Goal: Task Accomplishment & Management: Manage account settings

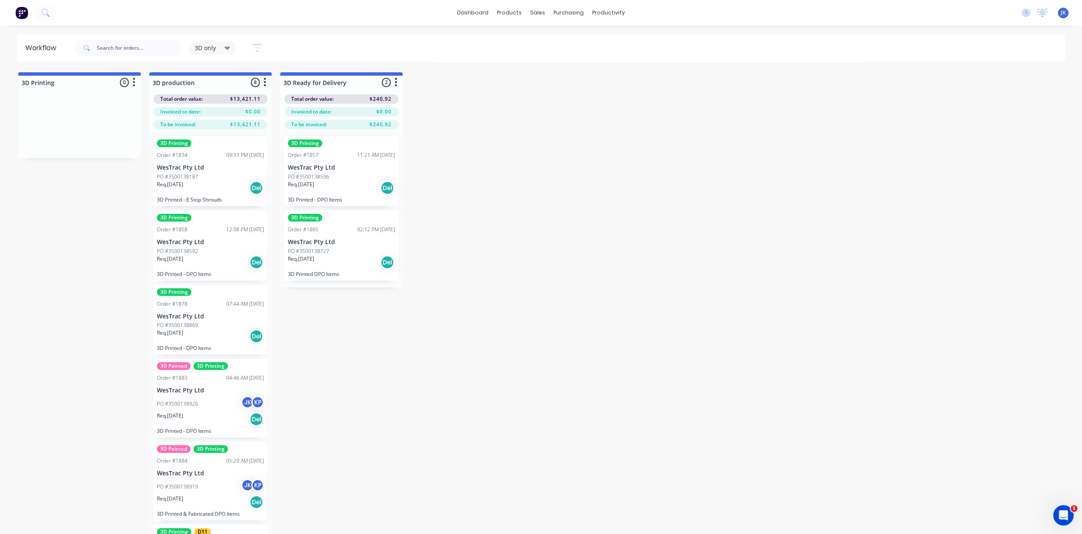
click at [348, 175] on div "PO #3500138596" at bounding box center [341, 177] width 107 height 8
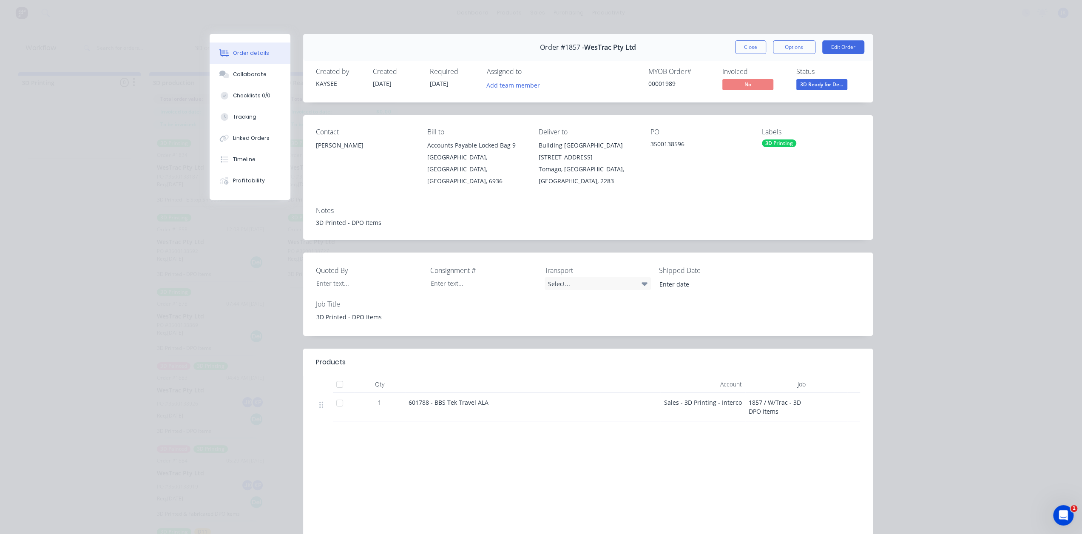
click at [751, 49] on button "Close" at bounding box center [750, 47] width 31 height 14
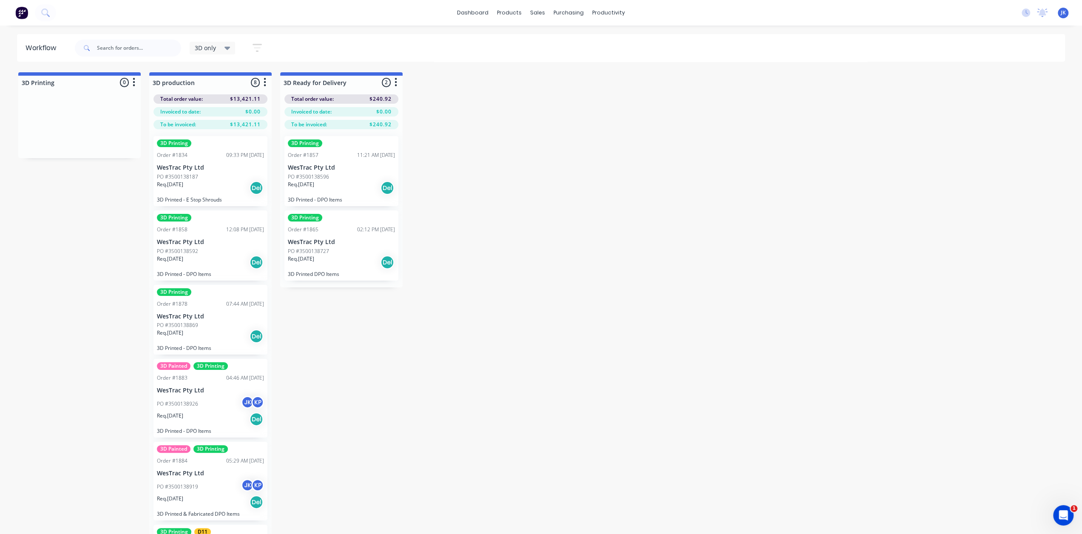
click at [362, 243] on p "WesTrac Pty Ltd" at bounding box center [341, 241] width 107 height 7
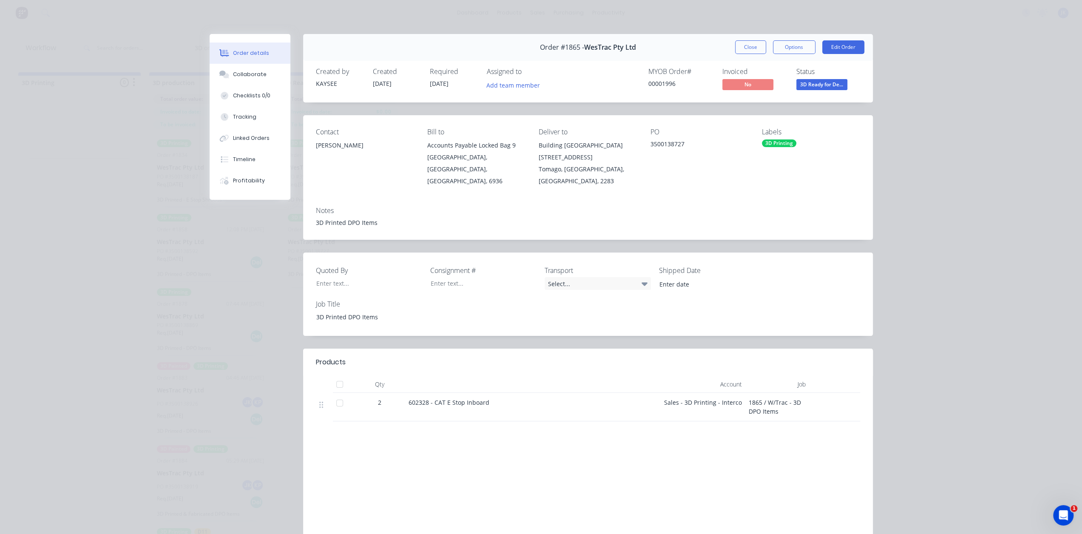
click at [739, 48] on button "Close" at bounding box center [750, 47] width 31 height 14
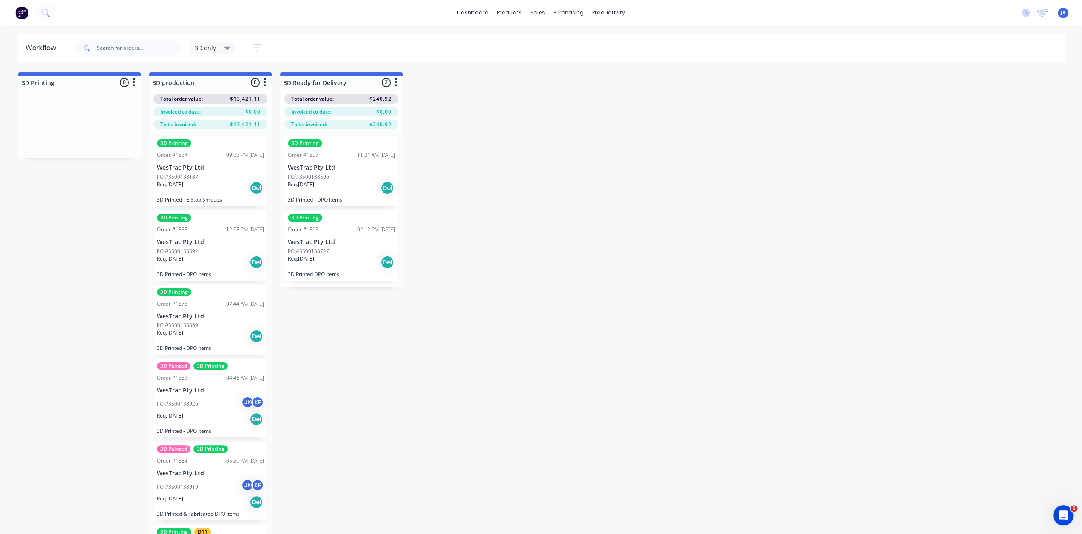
click at [204, 172] on div "3D Printing Order #1834 09:33 PM 01/09/25 WesTrac Pty Ltd PO #3500138187 Req. 1…" at bounding box center [210, 171] width 114 height 70
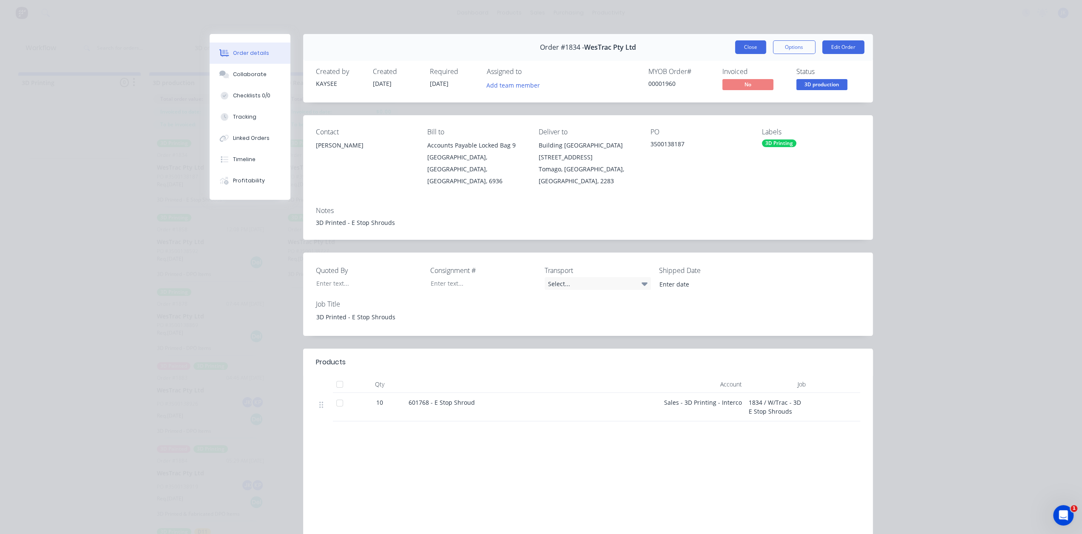
click at [756, 48] on button "Close" at bounding box center [750, 47] width 31 height 14
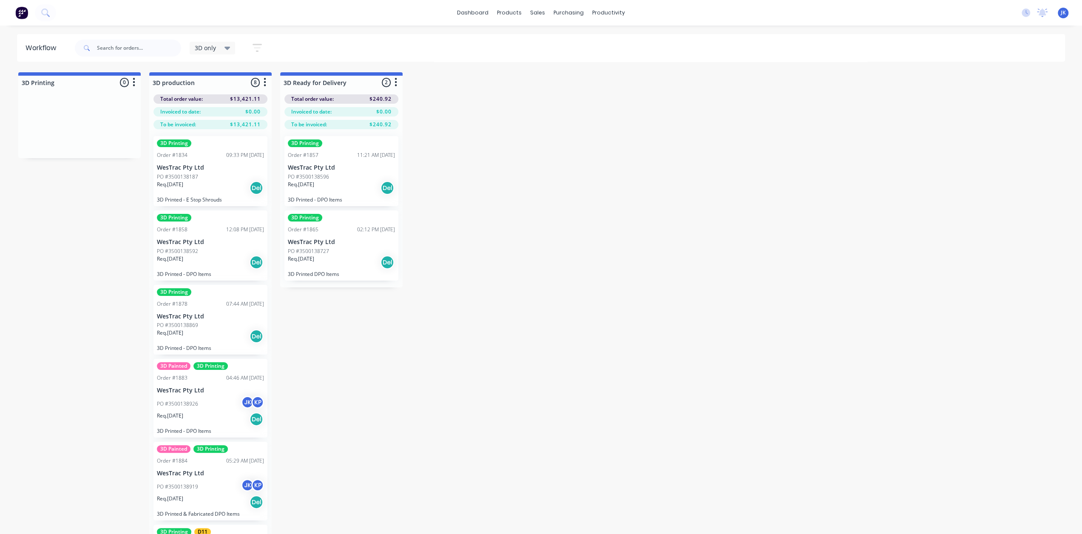
click at [204, 48] on span "3D only" at bounding box center [205, 47] width 21 height 9
click at [232, 116] on div "None edit" at bounding box center [249, 110] width 106 height 17
click at [208, 109] on button "None" at bounding box center [241, 111] width 91 height 10
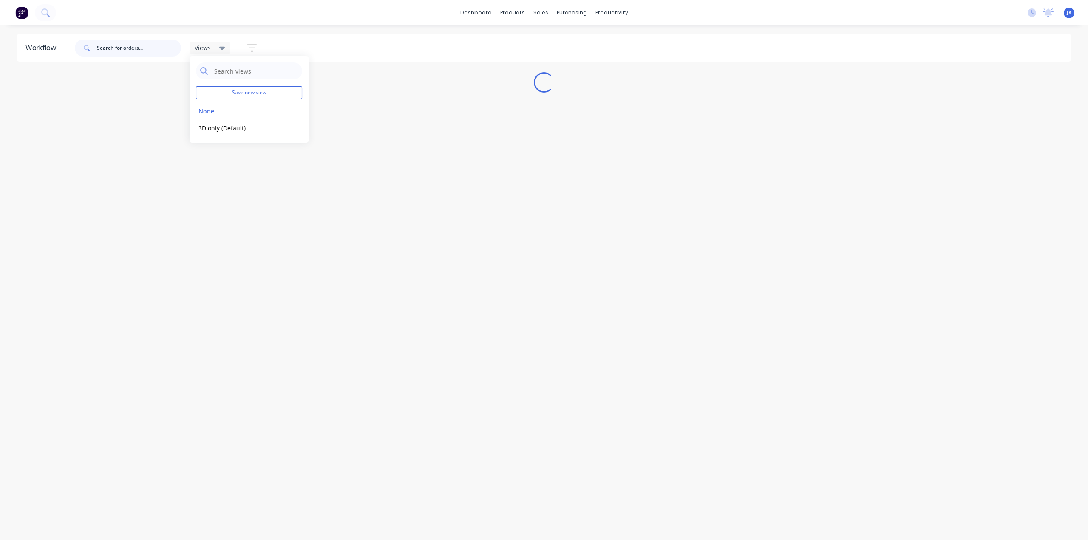
click at [140, 45] on input "text" at bounding box center [139, 48] width 84 height 17
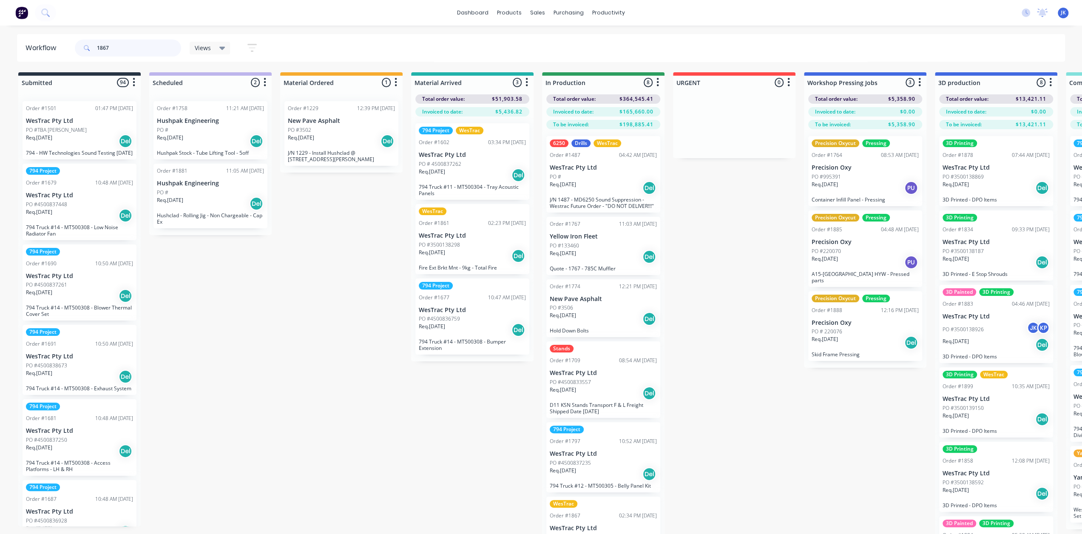
type input "1867"
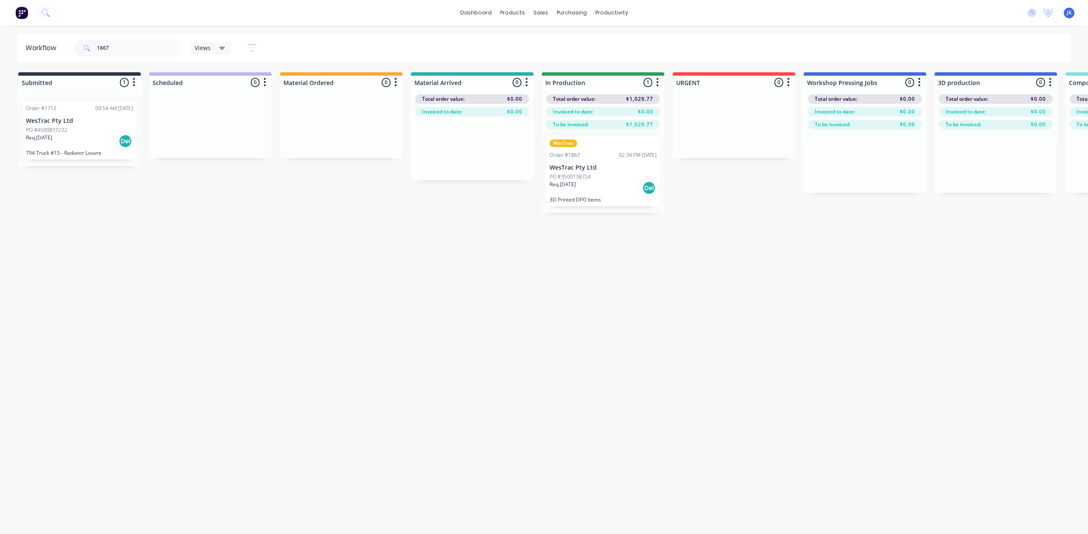
click at [576, 181] on p "Req. 30/09/25" at bounding box center [562, 185] width 26 height 8
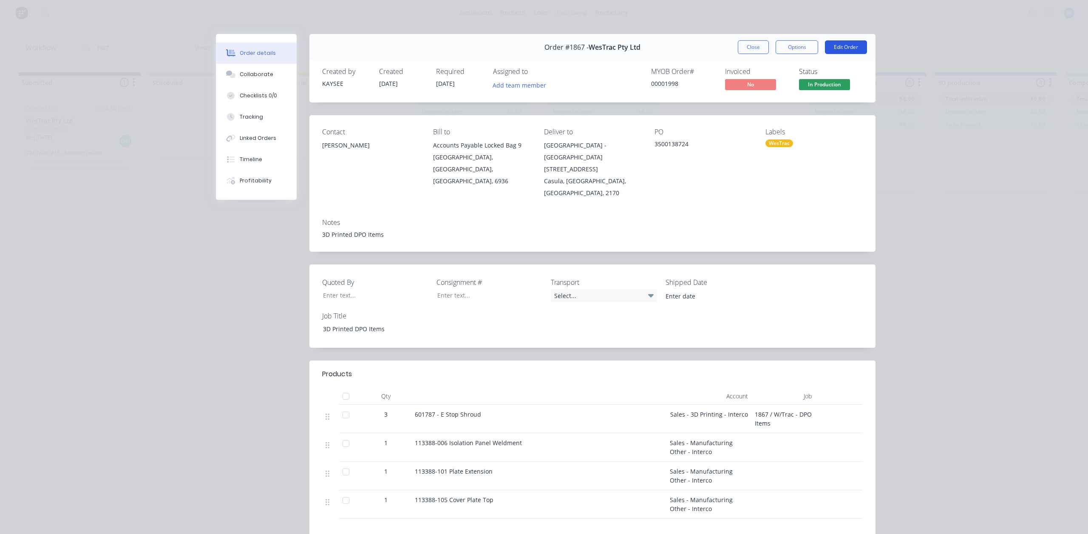
click at [833, 47] on button "Edit Order" at bounding box center [846, 47] width 42 height 14
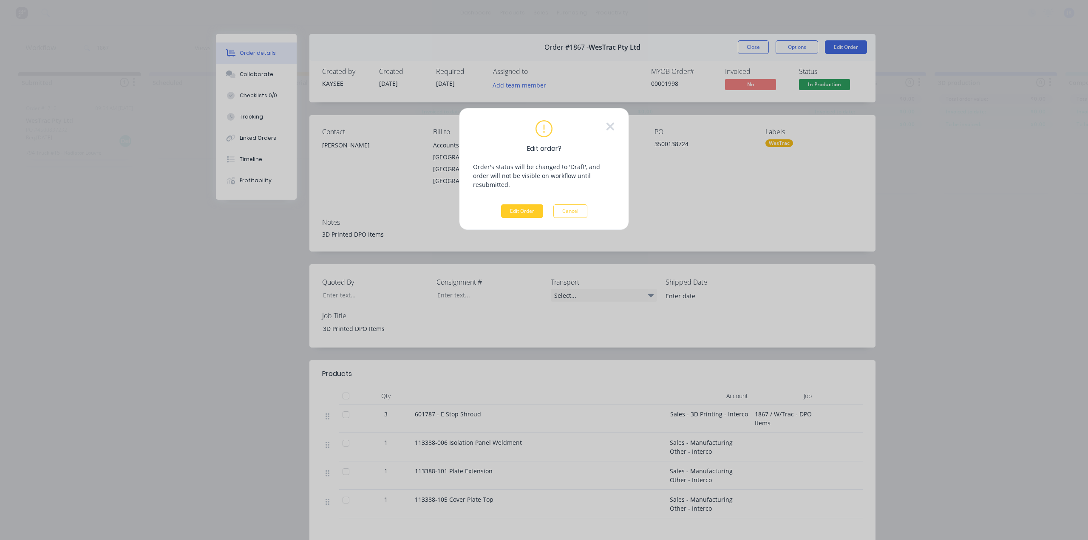
click at [520, 204] on button "Edit Order" at bounding box center [522, 211] width 42 height 14
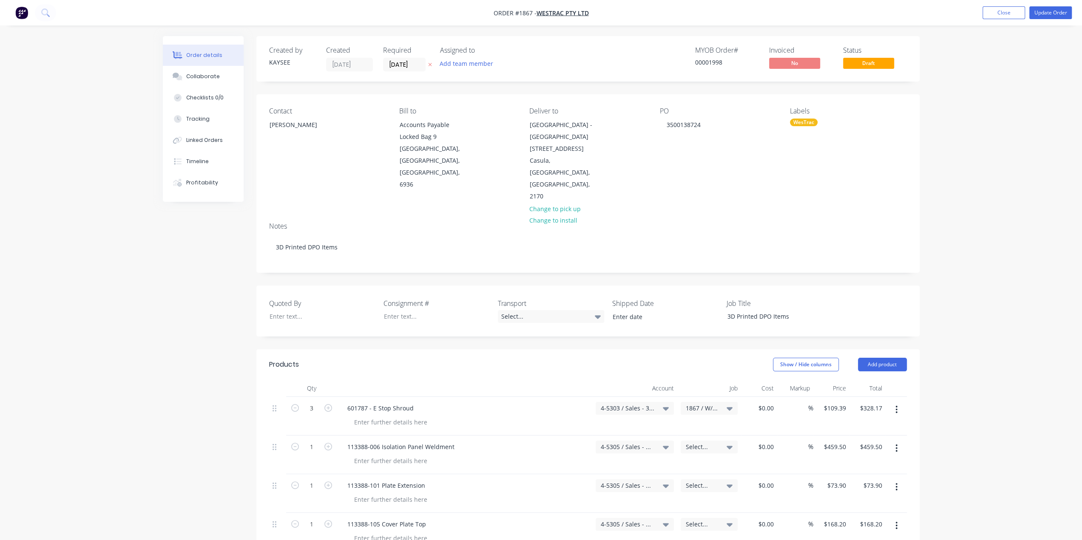
click at [807, 119] on div "WesTrac" at bounding box center [804, 123] width 28 height 8
click at [805, 230] on div at bounding box center [804, 230] width 17 height 17
click at [805, 231] on div at bounding box center [804, 230] width 17 height 17
click at [761, 171] on div "Contact Eric Patterson Bill to Accounts Payable Locked Bag 9 MIDLAND, Western A…" at bounding box center [587, 154] width 663 height 121
click at [1037, 11] on button "Update Order" at bounding box center [1050, 12] width 42 height 13
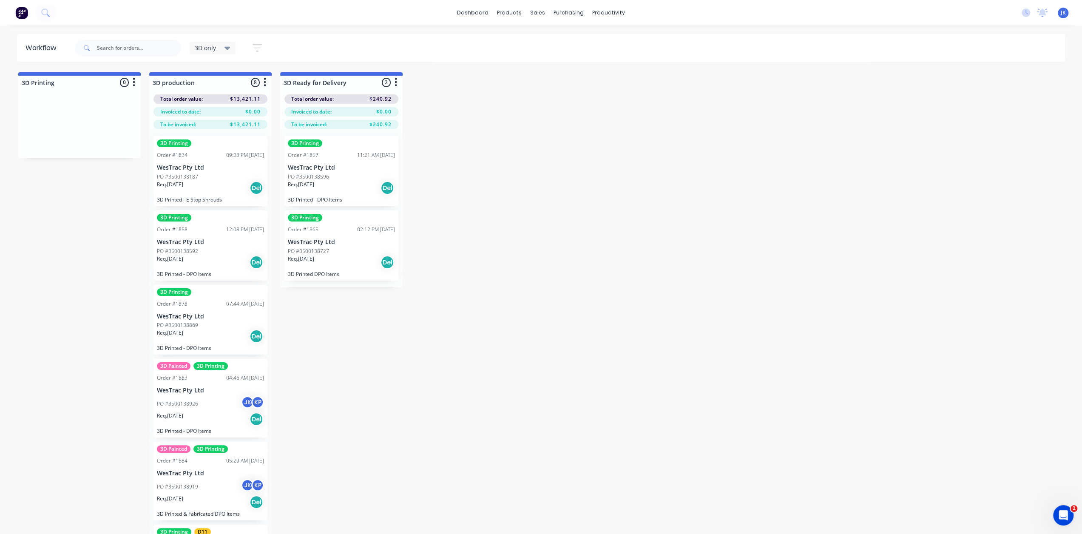
click at [228, 49] on icon at bounding box center [227, 48] width 6 height 3
click at [215, 113] on button "None" at bounding box center [241, 111] width 91 height 10
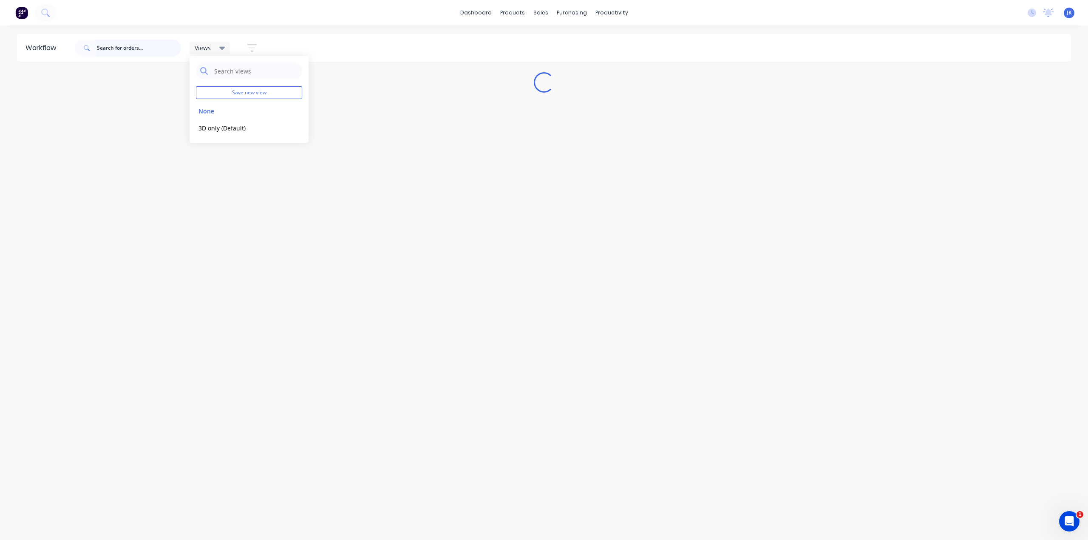
click at [137, 46] on input "text" at bounding box center [139, 48] width 84 height 17
type input "1867"
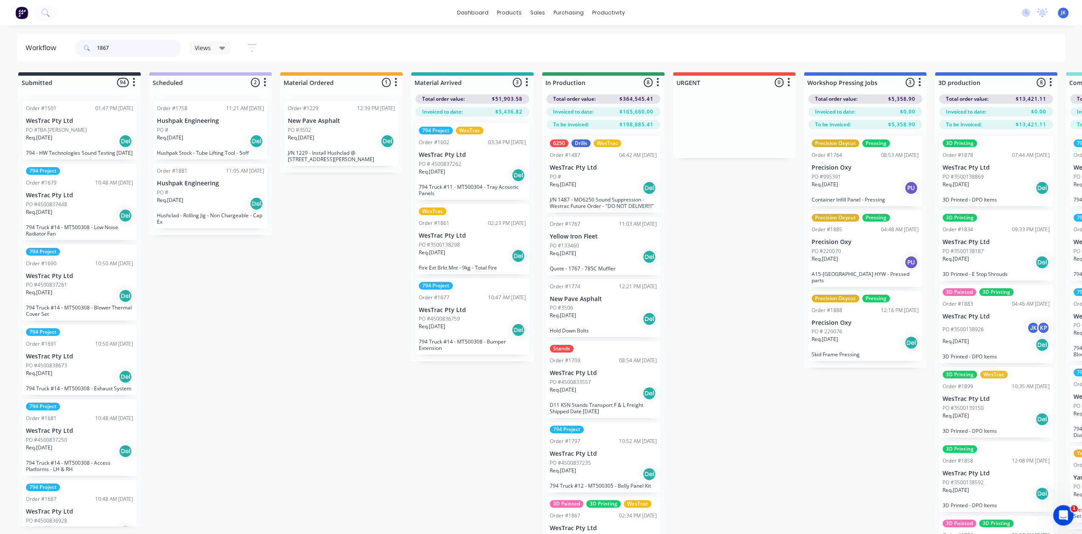
click at [127, 46] on input "1867" at bounding box center [139, 48] width 84 height 17
click at [89, 47] on icon at bounding box center [87, 48] width 6 height 6
click at [86, 47] on icon at bounding box center [87, 48] width 6 height 6
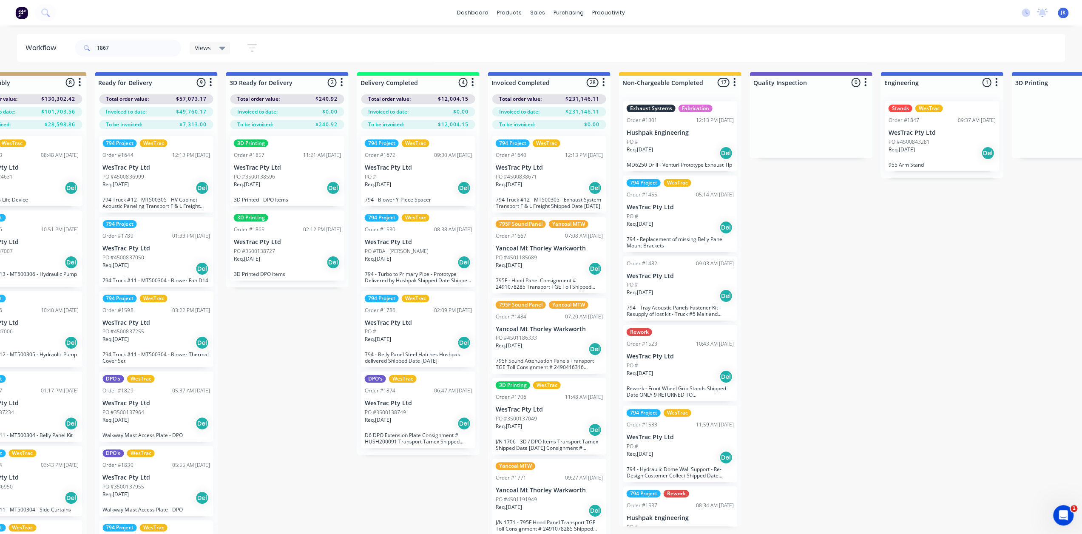
scroll to position [0, 1491]
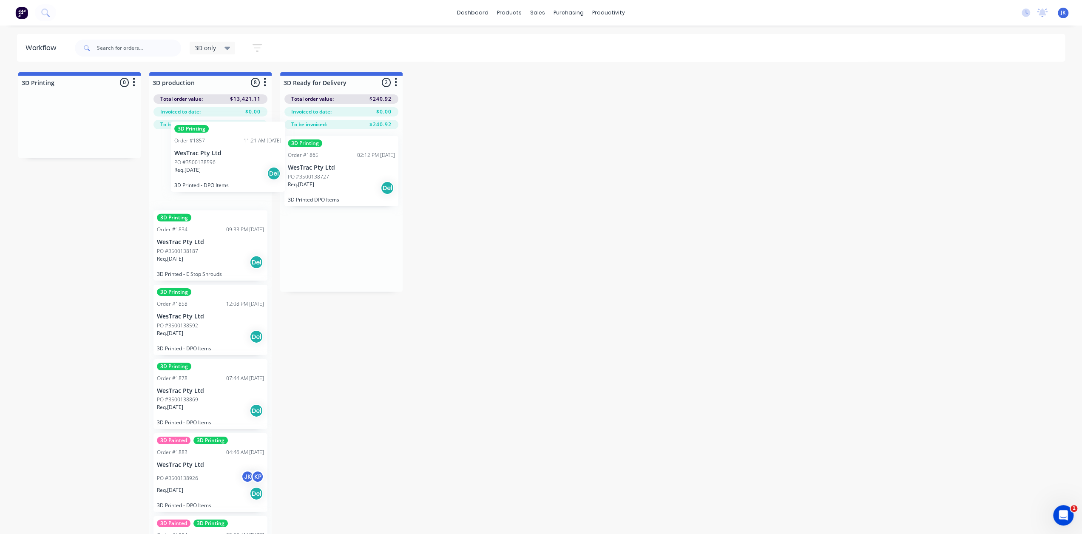
drag, startPoint x: 339, startPoint y: 175, endPoint x: 222, endPoint y: 160, distance: 117.8
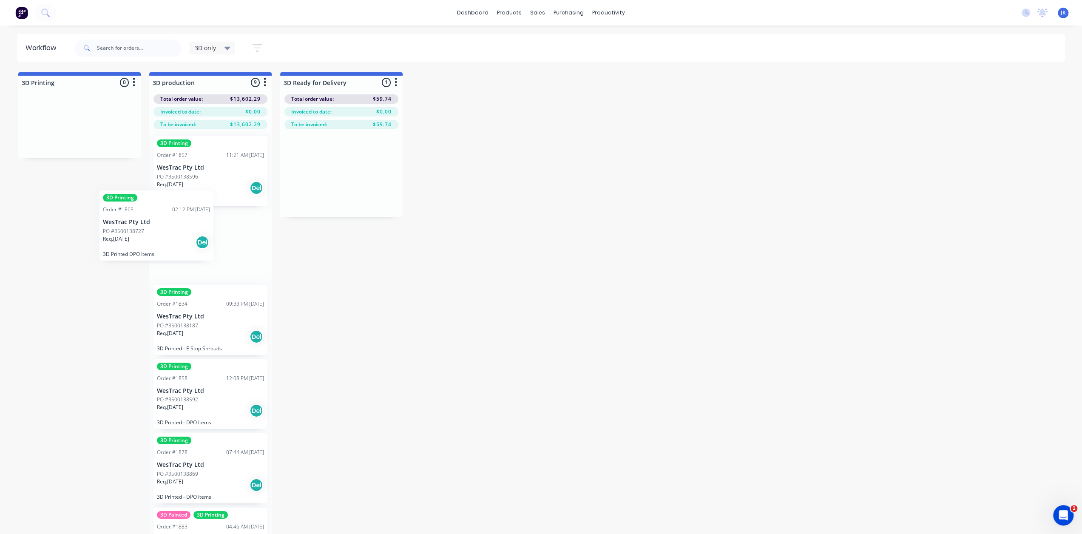
drag, startPoint x: 361, startPoint y: 175, endPoint x: 173, endPoint y: 229, distance: 195.1
